Goal: Find specific page/section: Find specific page/section

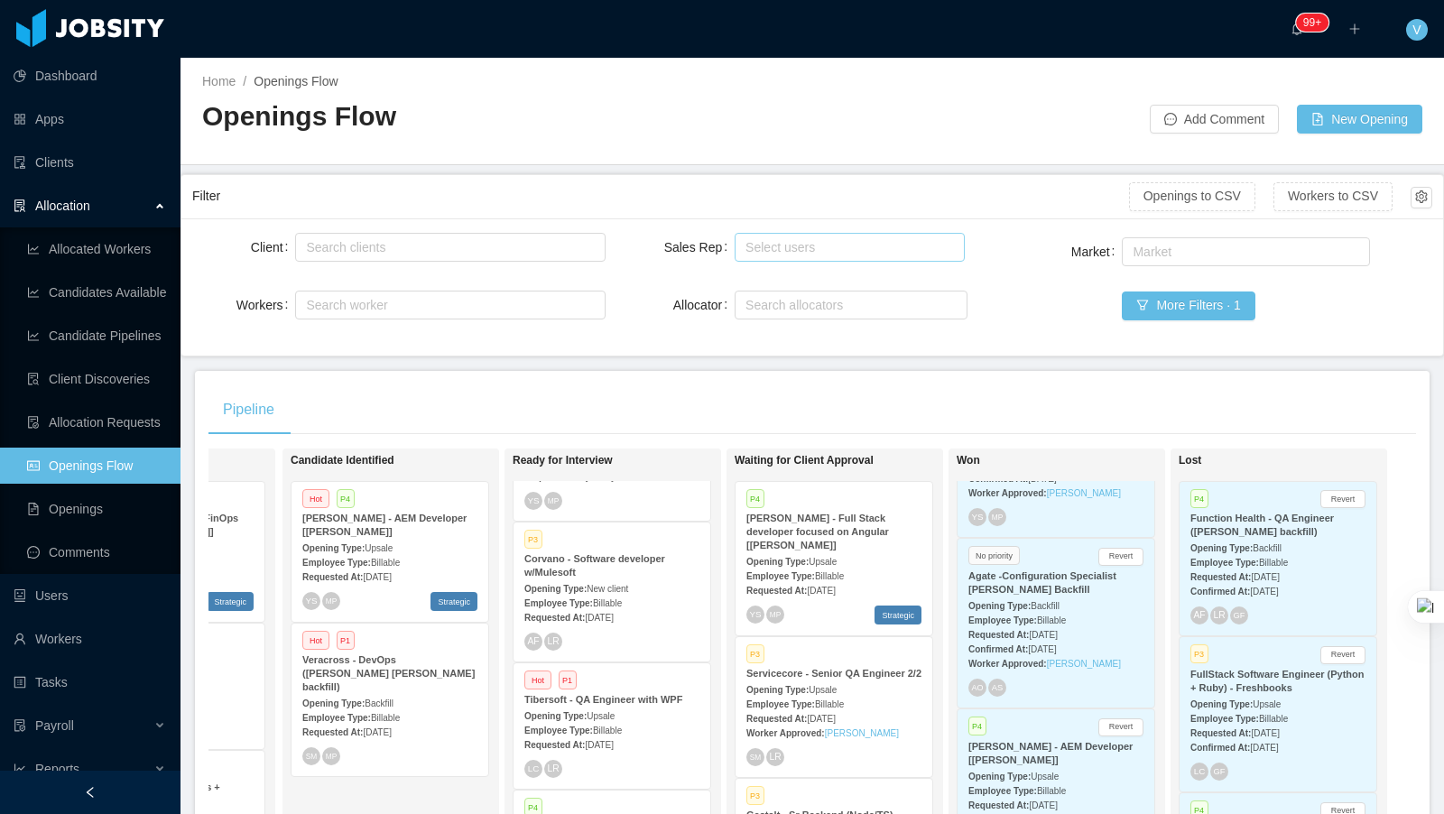
scroll to position [2107, 0]
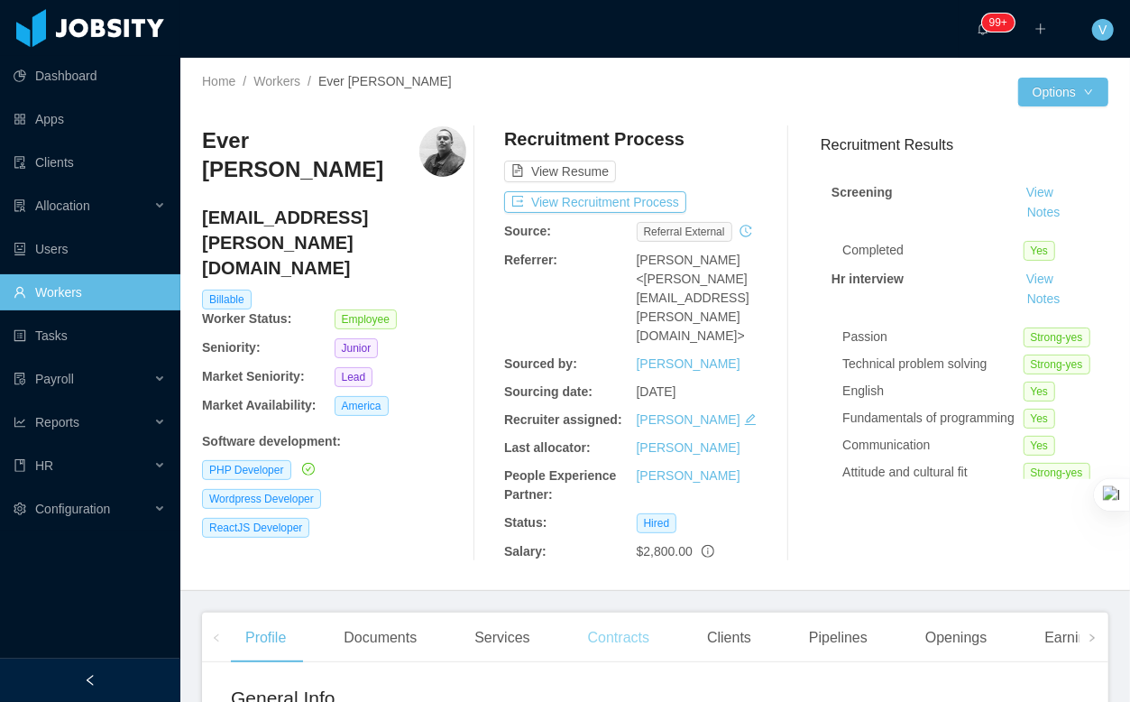
click at [595, 613] on div "Contracts" at bounding box center [619, 638] width 90 height 51
